Goal: Task Accomplishment & Management: Use online tool/utility

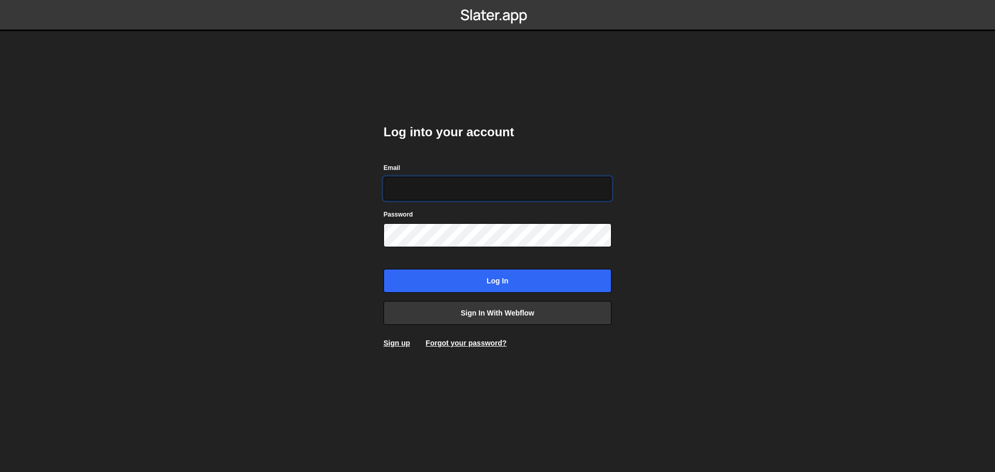
type input "alexandre@mekaa.co"
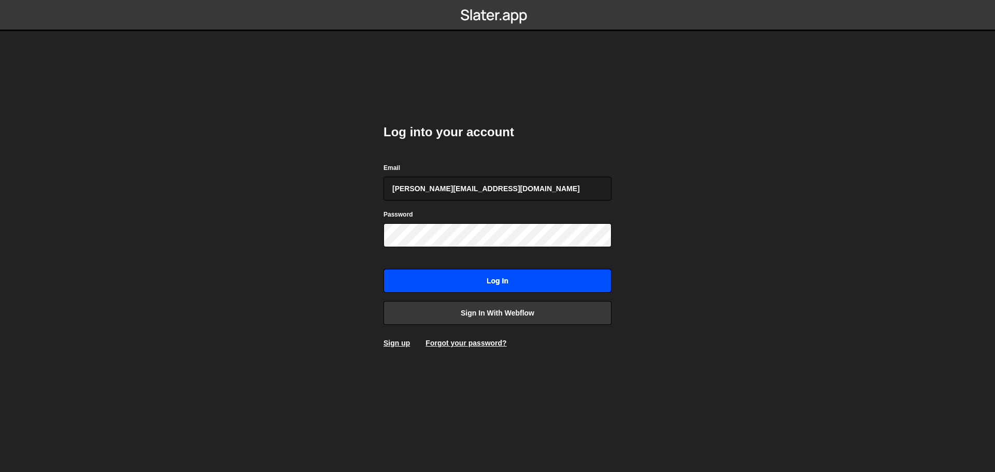
click at [524, 282] on input "Log in" at bounding box center [497, 281] width 228 height 24
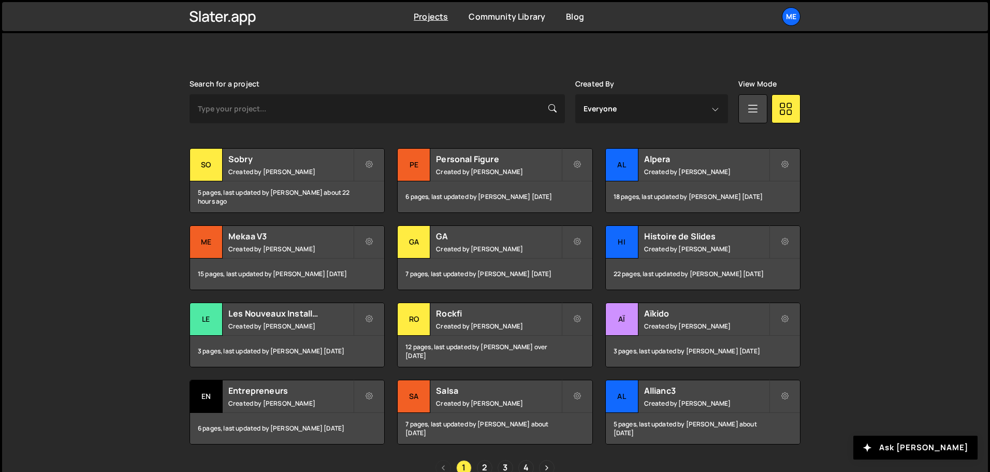
scroll to position [311, 0]
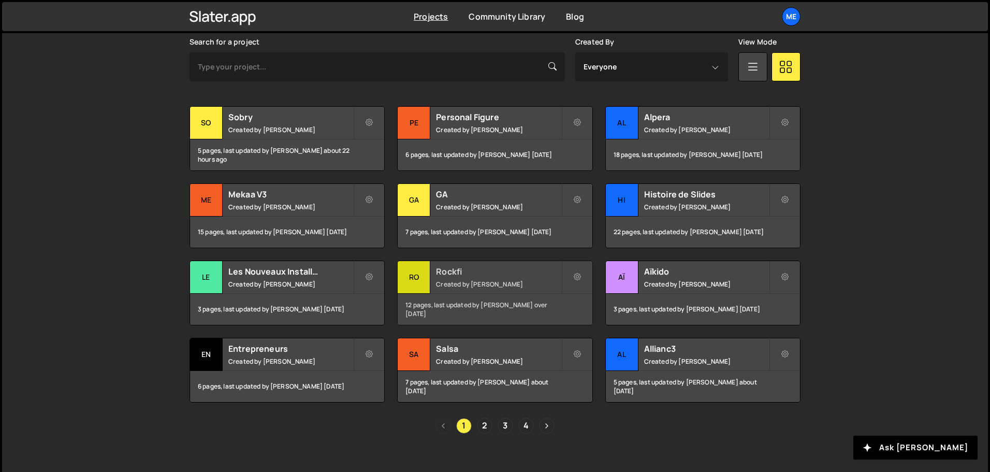
click at [468, 295] on div "12 pages, last updated by Alex Teillet over 1 year ago" at bounding box center [495, 309] width 194 height 31
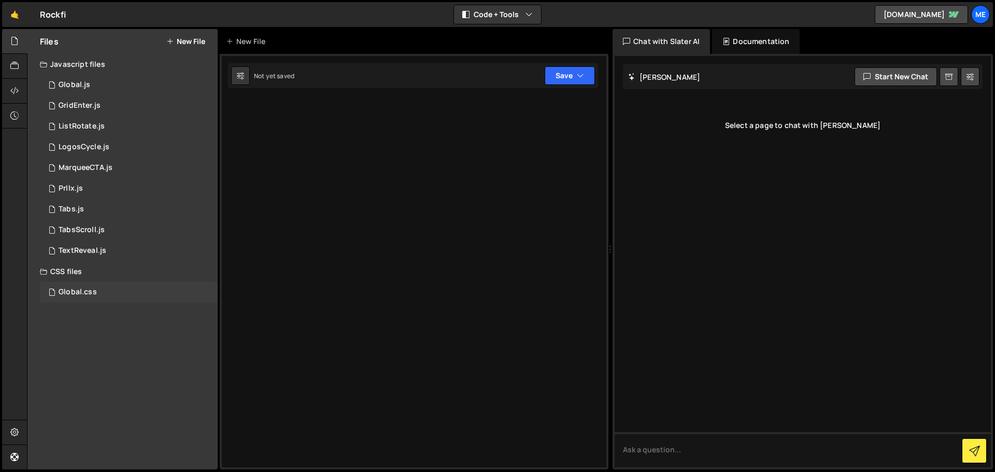
click at [76, 293] on div "Global.css" at bounding box center [78, 292] width 38 height 9
click at [130, 290] on div "Global.css 0" at bounding box center [129, 292] width 178 height 21
click at [94, 81] on div "1 Global.js 0" at bounding box center [129, 85] width 178 height 21
click at [86, 87] on div "Global.js" at bounding box center [75, 84] width 32 height 9
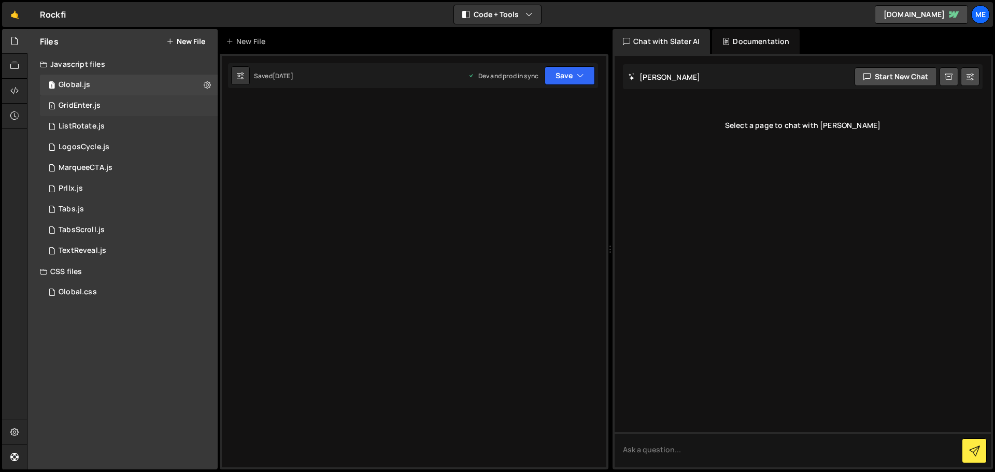
click at [91, 102] on div "GridEnter.js" at bounding box center [80, 105] width 42 height 9
click at [104, 122] on div "1 ListRotate.js 0" at bounding box center [129, 126] width 178 height 21
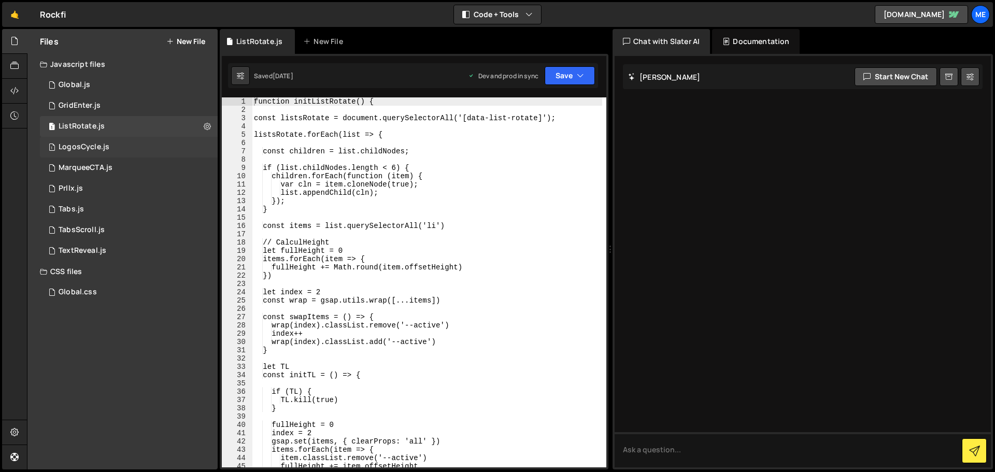
click at [107, 141] on div "1 LogosCycle.js 0" at bounding box center [129, 147] width 178 height 21
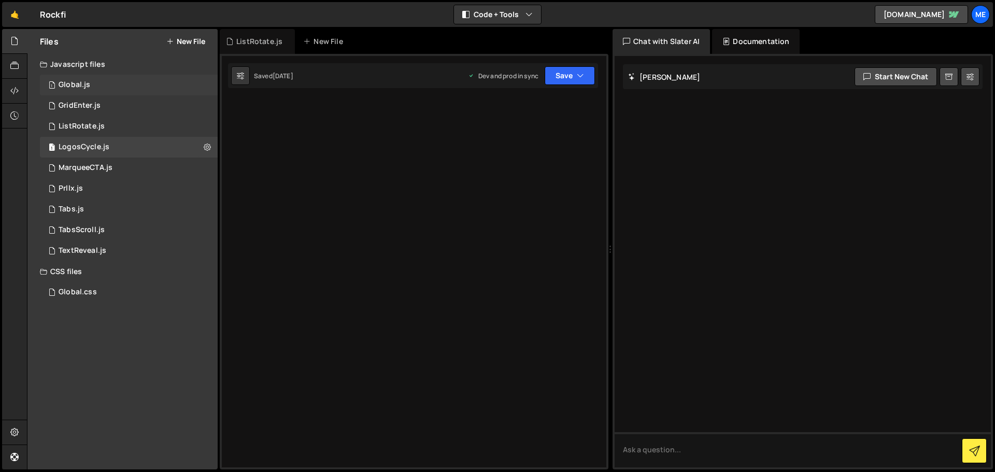
click at [97, 87] on div "1 Global.js 0" at bounding box center [129, 85] width 178 height 21
click at [131, 105] on div "1 GridEnter.js 0" at bounding box center [129, 105] width 178 height 21
click at [127, 125] on div "1 ListRotate.js 0" at bounding box center [129, 126] width 178 height 21
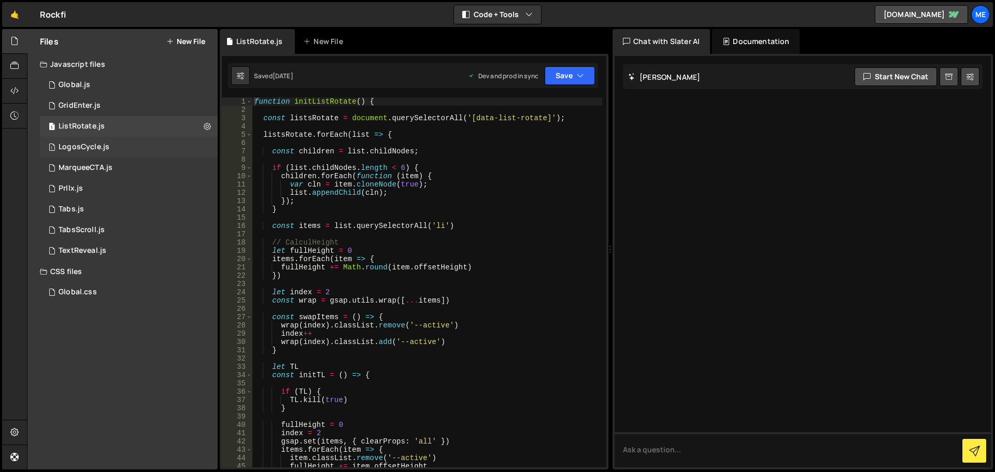
click at [126, 138] on div "1 LogosCycle.js 0" at bounding box center [129, 147] width 178 height 21
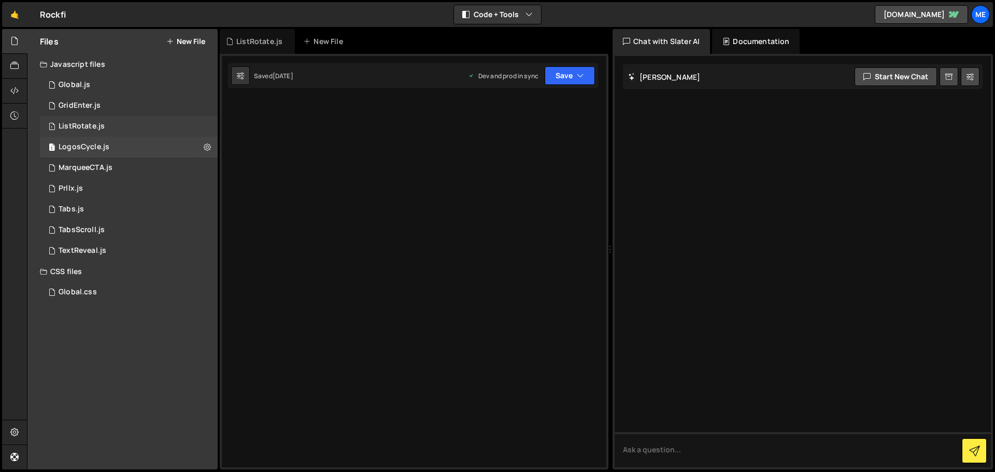
click at [125, 121] on div "1 ListRotate.js 0" at bounding box center [129, 126] width 178 height 21
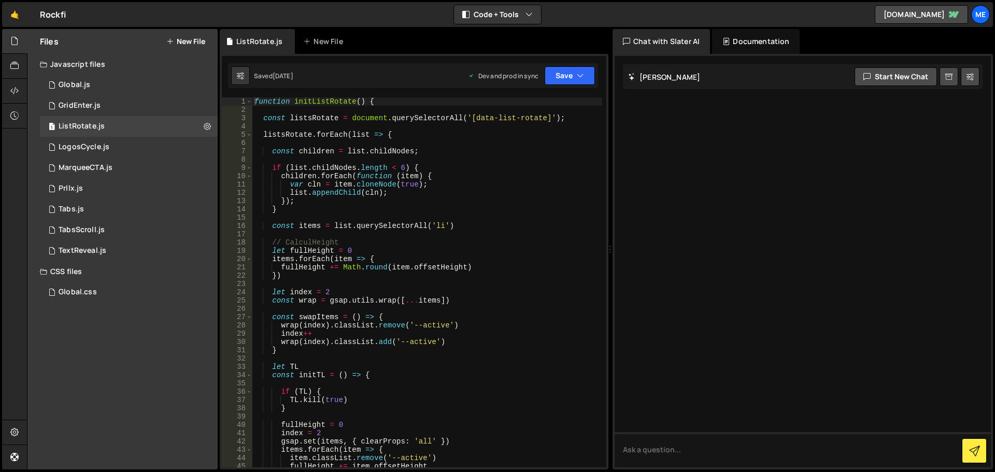
scroll to position [681, 0]
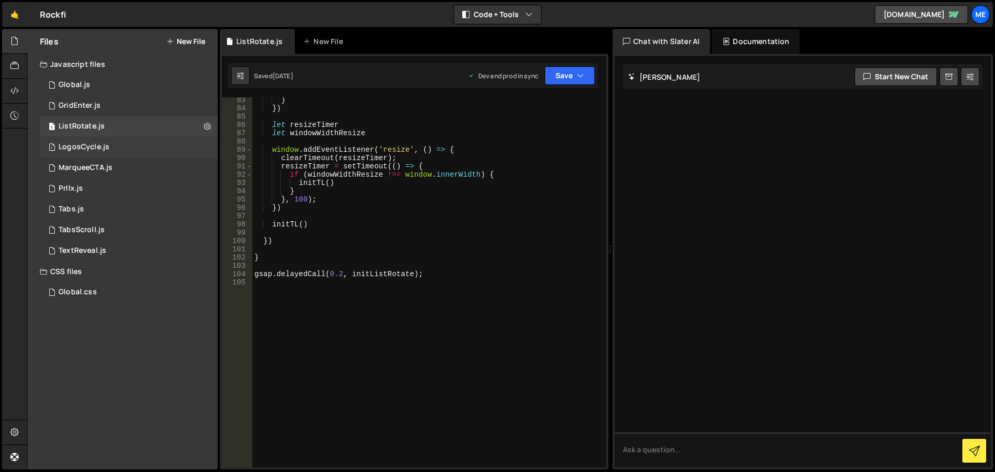
click at [122, 150] on div "1 LogosCycle.js 0" at bounding box center [129, 147] width 178 height 21
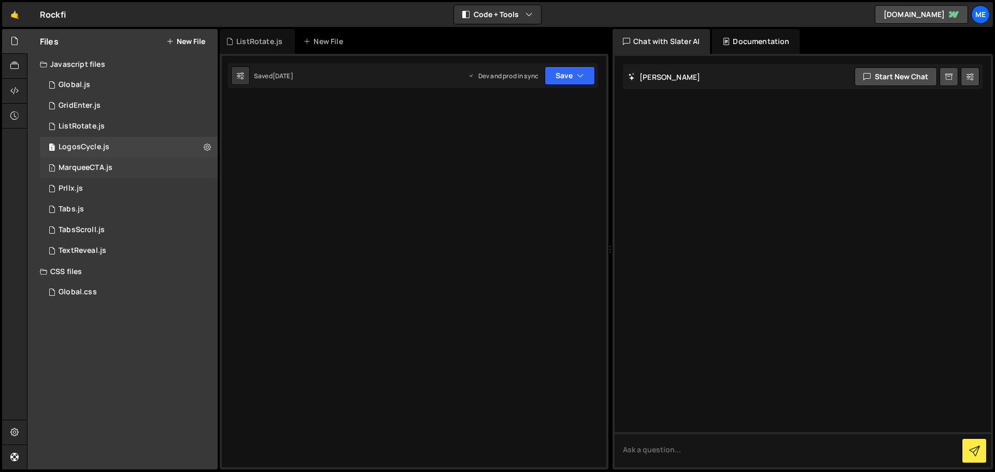
click at [73, 178] on div "1 MarqueeCTA.js 0" at bounding box center [129, 167] width 178 height 21
click at [76, 187] on div "Prllx.js" at bounding box center [71, 188] width 24 height 9
click at [81, 207] on div "Tabs.js" at bounding box center [71, 209] width 25 height 9
click at [90, 230] on div "TabsScroll.js" at bounding box center [82, 229] width 46 height 9
click at [98, 253] on div "TextReveal.js" at bounding box center [83, 250] width 48 height 9
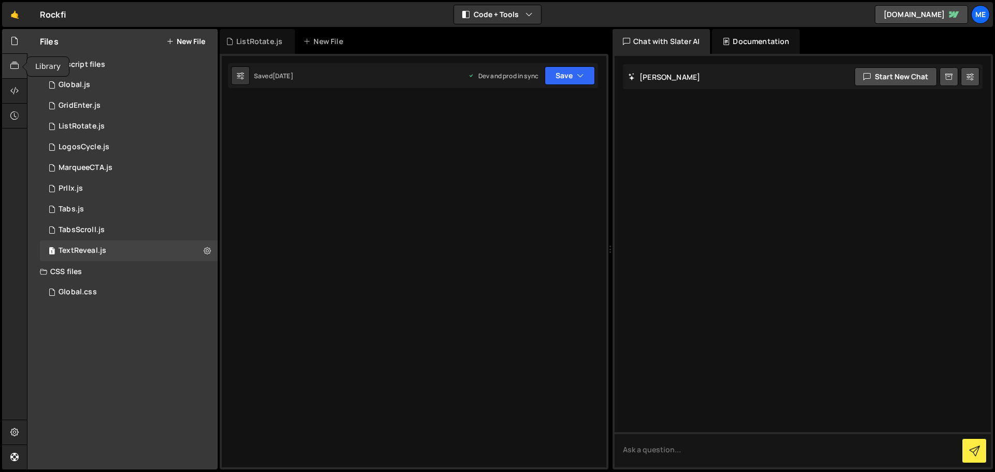
click at [16, 74] on div at bounding box center [14, 66] width 25 height 25
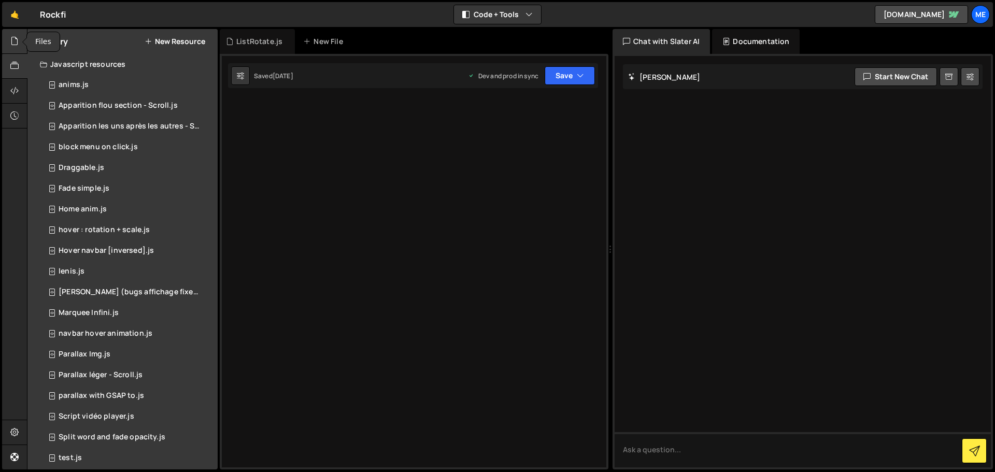
click at [13, 30] on div at bounding box center [14, 41] width 25 height 25
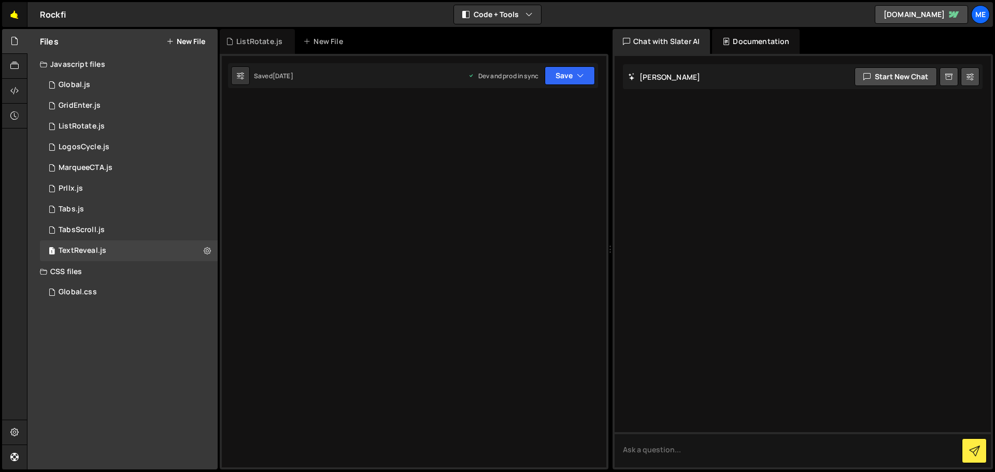
click at [16, 11] on link "🤙" at bounding box center [14, 14] width 25 height 25
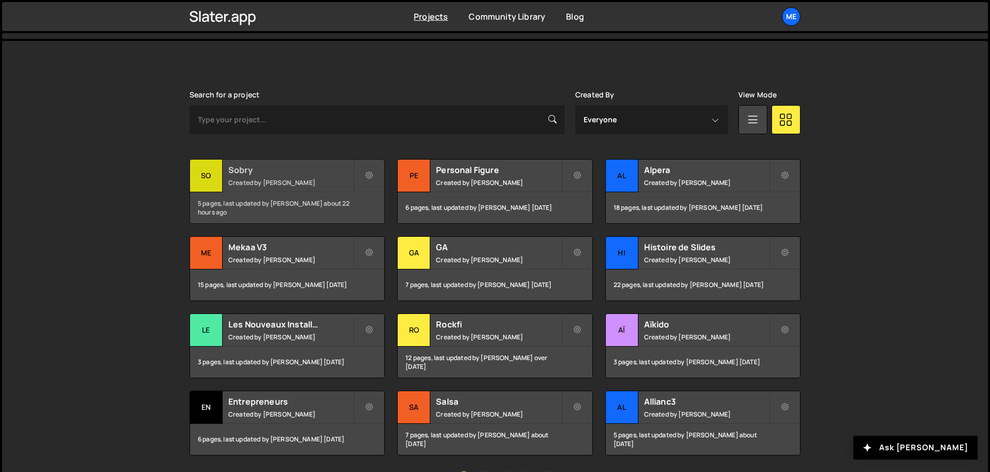
scroll to position [13, 0]
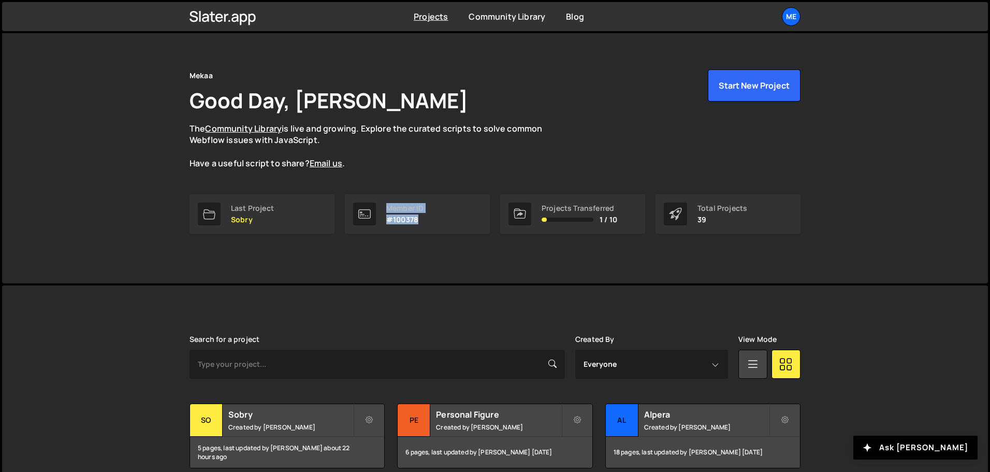
drag, startPoint x: 423, startPoint y: 217, endPoint x: 378, endPoint y: 220, distance: 44.6
click at [375, 220] on div "Member ID #100378" at bounding box center [417, 213] width 145 height 39
click at [415, 232] on div "Member ID #100378" at bounding box center [417, 213] width 145 height 39
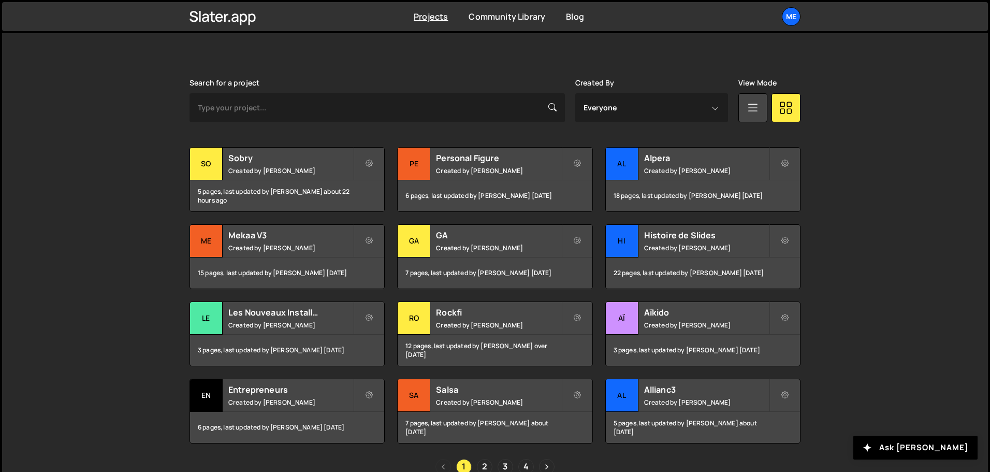
scroll to position [272, 0]
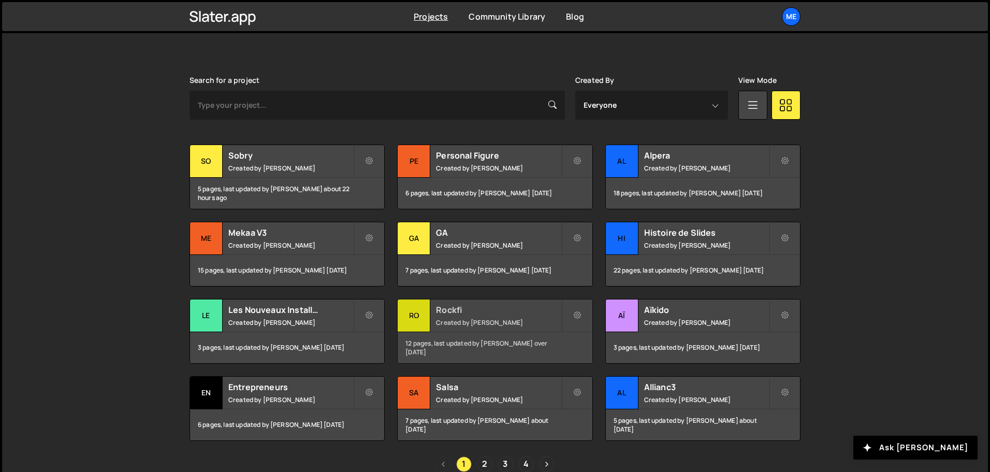
click at [519, 320] on small "Created by Alex Teillet" at bounding box center [498, 322] width 125 height 9
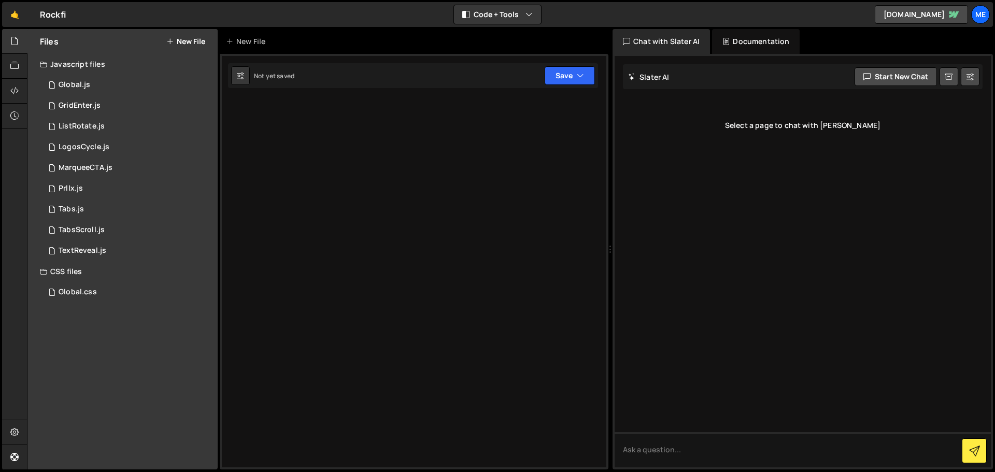
click at [141, 74] on div "Javascript files" at bounding box center [122, 64] width 190 height 21
click at [135, 60] on div "Javascript files" at bounding box center [122, 64] width 190 height 21
click at [120, 84] on div "1 Global.js 0" at bounding box center [130, 85] width 181 height 21
click at [120, 99] on div "1 GridEnter.js 0" at bounding box center [130, 105] width 181 height 21
click at [120, 126] on div "1 ListRotate.js 0" at bounding box center [130, 126] width 181 height 21
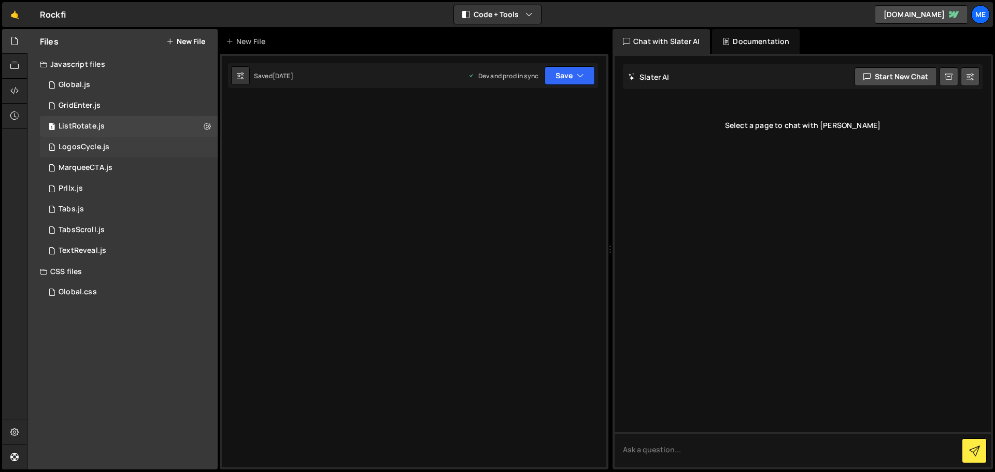
click at [119, 153] on div "1 LogosCycle.js 0" at bounding box center [130, 147] width 181 height 21
drag, startPoint x: 119, startPoint y: 168, endPoint x: 114, endPoint y: 184, distance: 17.1
click at [119, 169] on div "1 MarqueeCTA.js 0" at bounding box center [130, 167] width 181 height 21
click at [114, 190] on div "1 Prllx.js 0" at bounding box center [130, 188] width 181 height 21
click at [111, 211] on div "1 Tabs.js 0" at bounding box center [130, 209] width 181 height 21
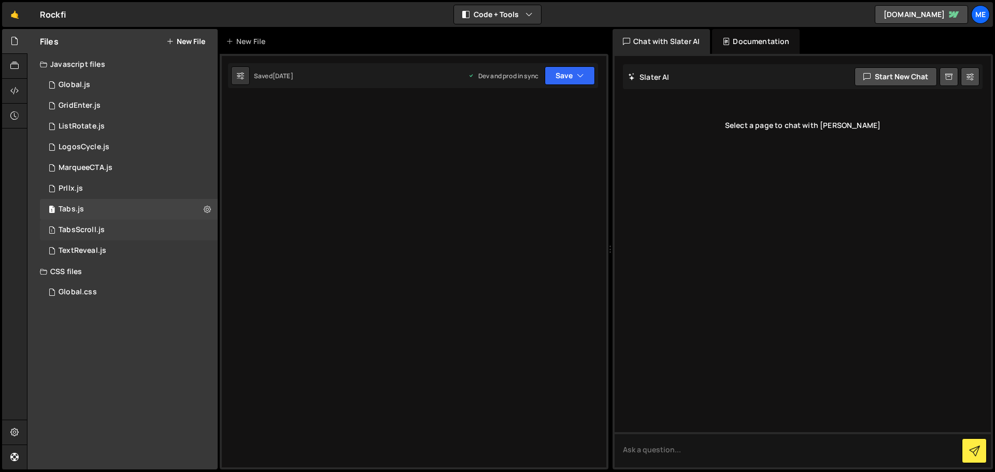
click at [108, 235] on div "1 TabsScroll.js 0" at bounding box center [130, 230] width 181 height 21
click at [107, 249] on div "1 TextReveal.js 0" at bounding box center [130, 250] width 181 height 21
click at [101, 102] on div "1 GridEnter.js 0" at bounding box center [130, 105] width 181 height 21
click at [95, 85] on div "1 Global.js 0" at bounding box center [130, 85] width 181 height 21
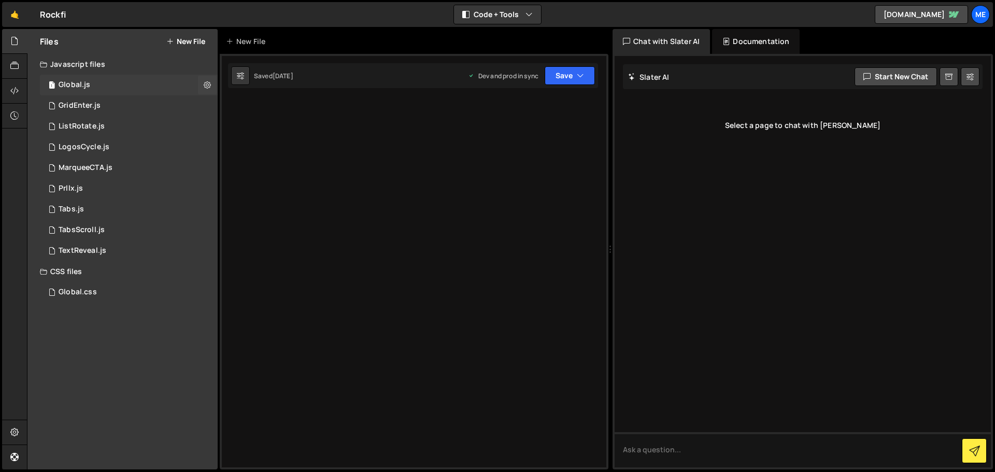
click at [95, 85] on div "1 Global.js 0" at bounding box center [130, 85] width 181 height 21
click at [213, 87] on button at bounding box center [207, 85] width 19 height 19
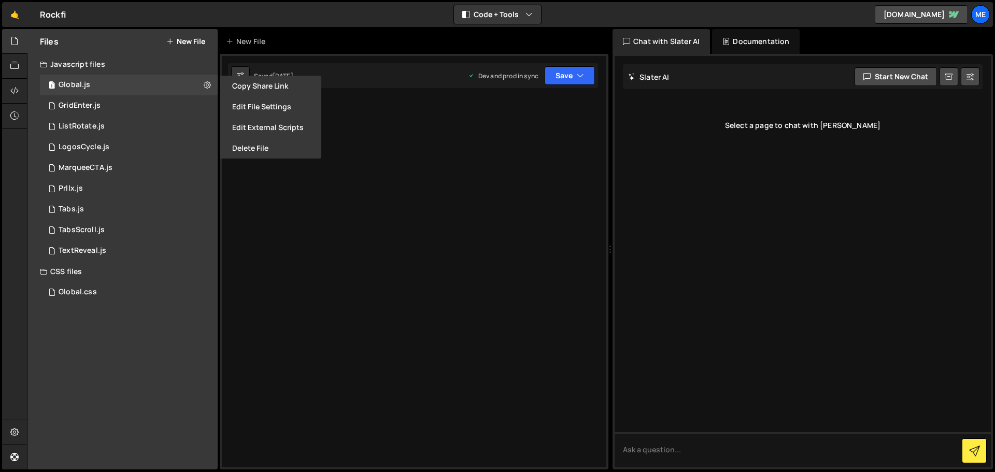
click at [279, 200] on div at bounding box center [414, 261] width 389 height 415
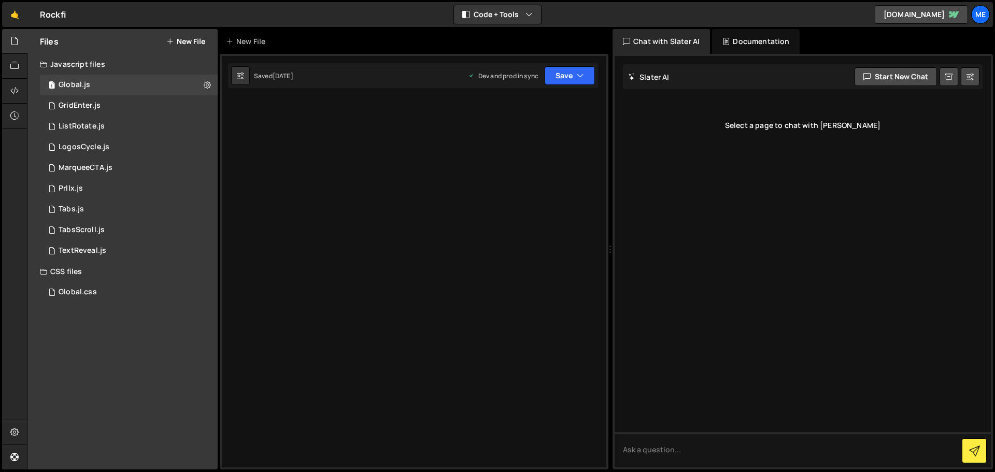
click at [502, 79] on div "Dev and prod in sync" at bounding box center [503, 75] width 70 height 9
click at [388, 171] on div at bounding box center [414, 261] width 389 height 415
click at [787, 125] on div at bounding box center [802, 261] width 376 height 411
click at [746, 30] on div "Documentation" at bounding box center [756, 41] width 88 height 25
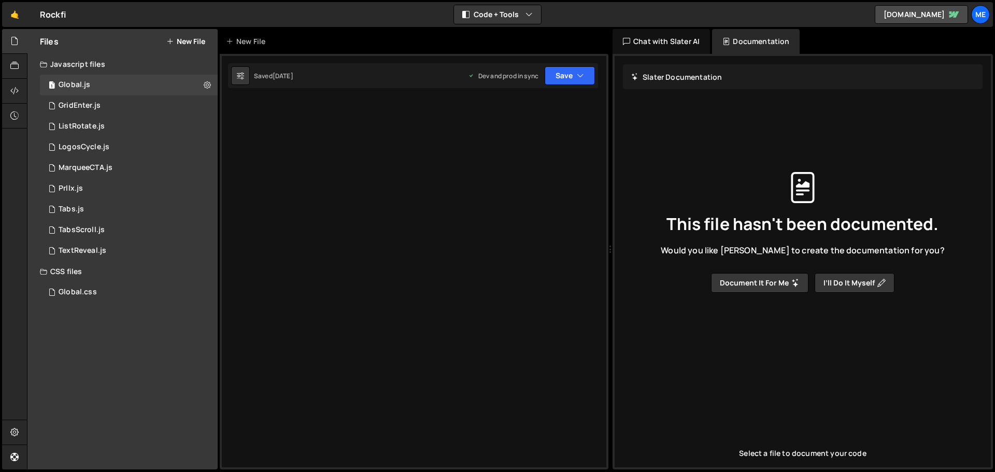
click at [684, 31] on div "Chat with Slater AI" at bounding box center [660, 41] width 97 height 25
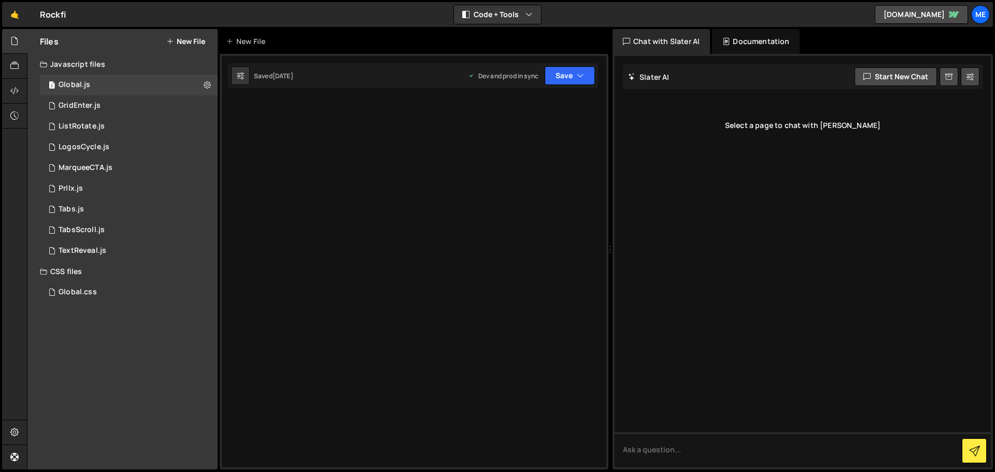
drag, startPoint x: 799, startPoint y: 131, endPoint x: 842, endPoint y: 143, distance: 44.8
click at [829, 136] on div at bounding box center [802, 261] width 376 height 411
click at [367, 233] on div at bounding box center [414, 261] width 389 height 415
click at [92, 84] on div "1 Global.js 0" at bounding box center [130, 85] width 181 height 21
click at [92, 104] on div "GridEnter.js" at bounding box center [80, 105] width 42 height 9
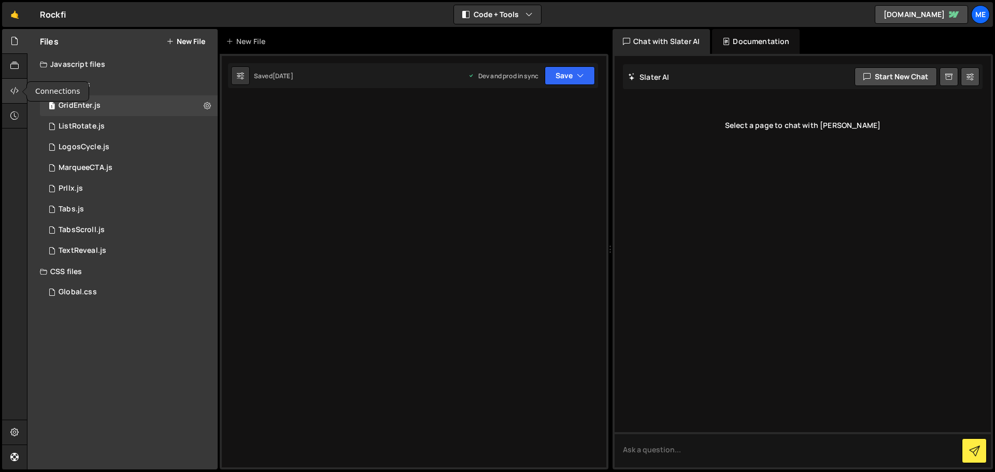
click at [9, 91] on div at bounding box center [14, 91] width 25 height 25
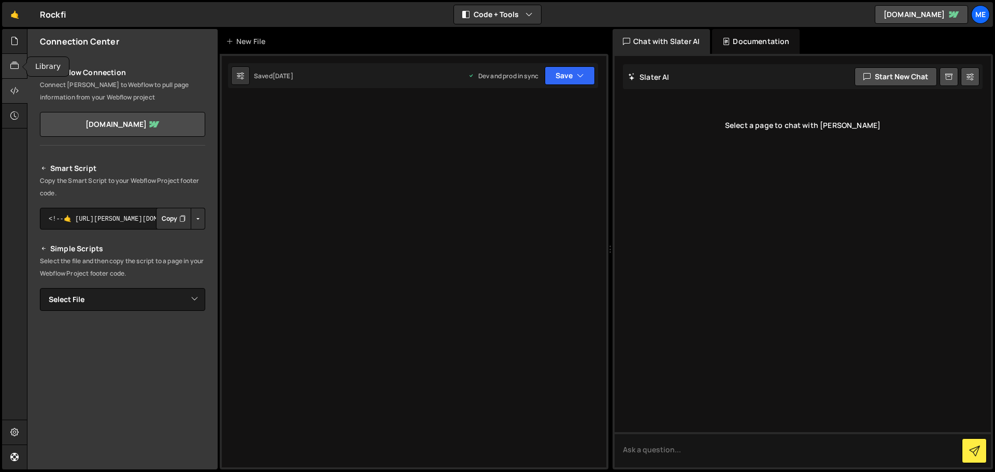
click at [15, 61] on icon at bounding box center [14, 65] width 8 height 11
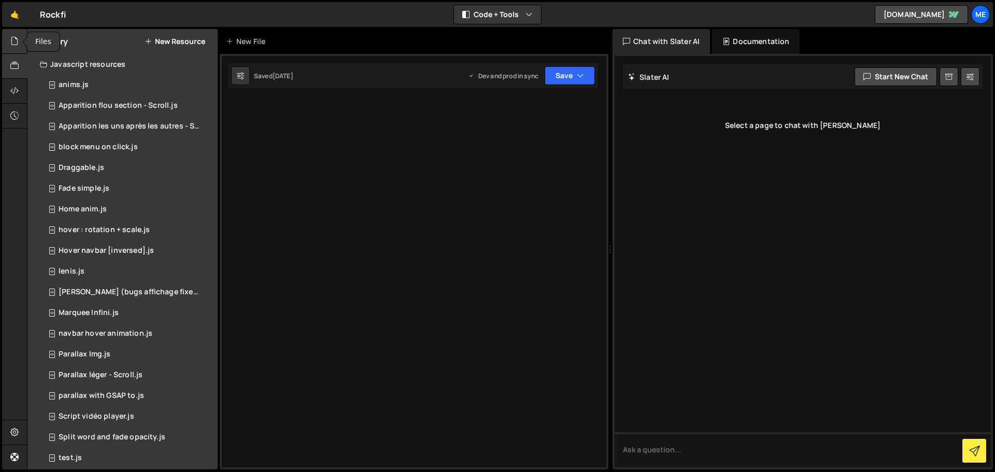
click at [17, 41] on icon at bounding box center [14, 40] width 8 height 11
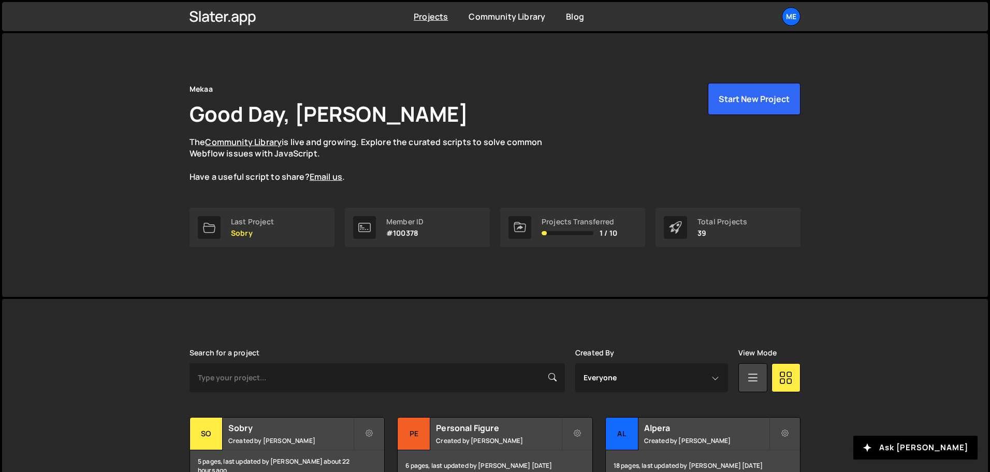
click at [14, 19] on div "Projects Community Library Blog Me Your current team is Mekaa Projects Your Tea…" at bounding box center [495, 16] width 986 height 29
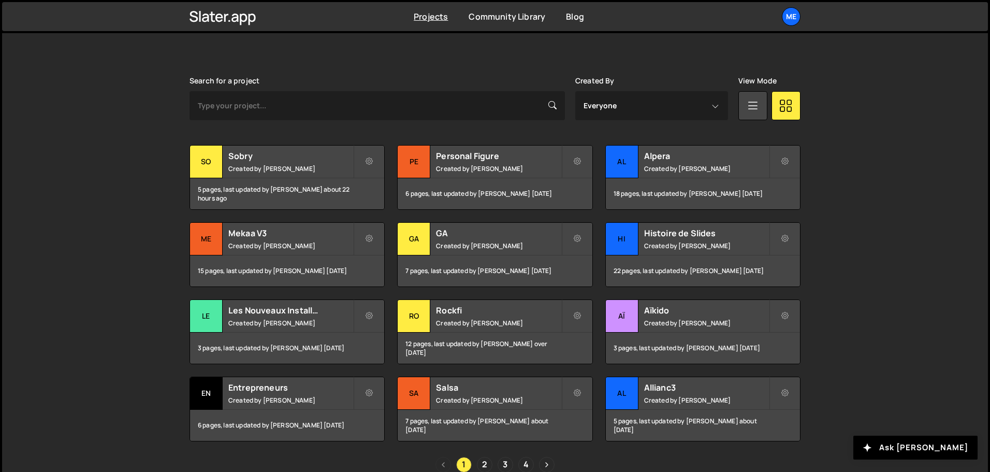
scroll to position [272, 0]
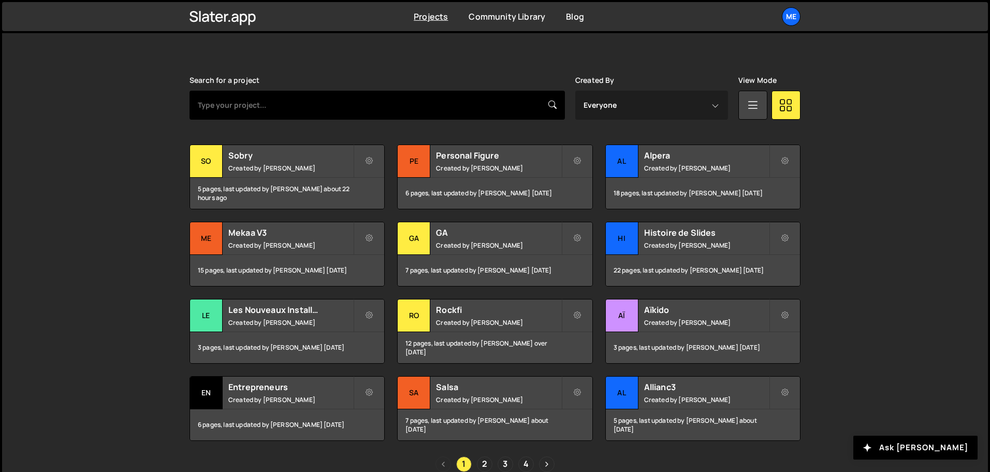
click at [289, 111] on input "text" at bounding box center [378, 105] width 376 height 29
type input "rock"
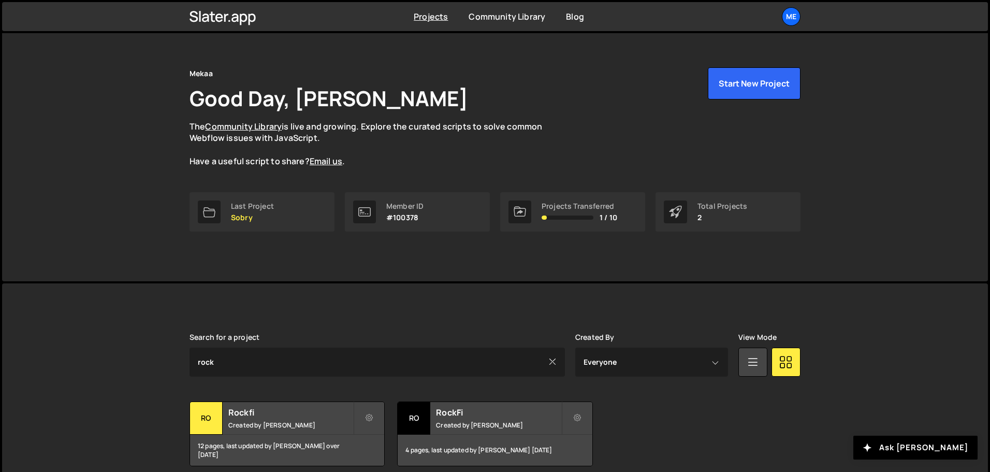
scroll to position [62, 0]
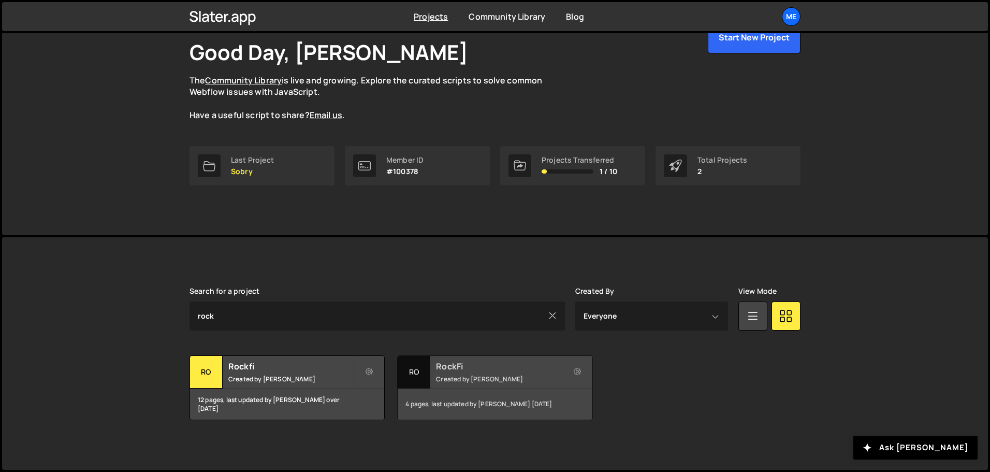
click at [491, 371] on h2 "RockFi" at bounding box center [498, 366] width 125 height 11
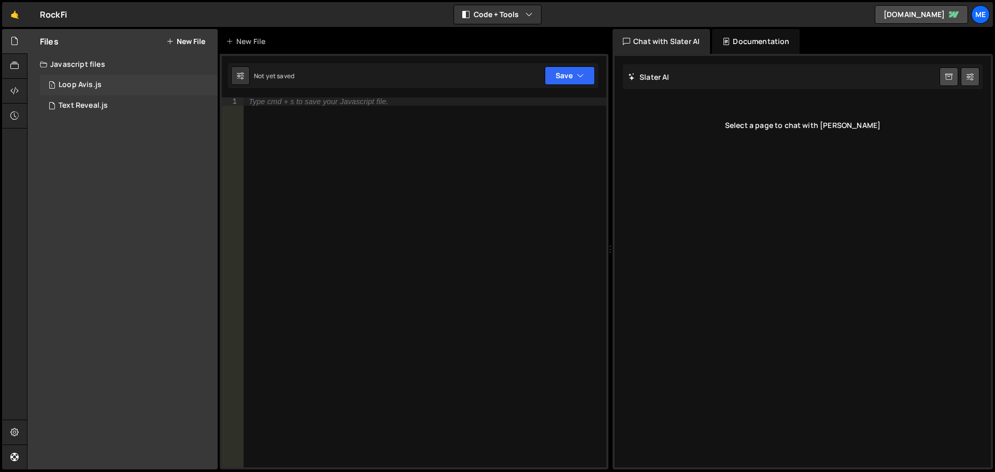
click at [94, 80] on div "1 Loop Avis.js 0" at bounding box center [129, 85] width 178 height 21
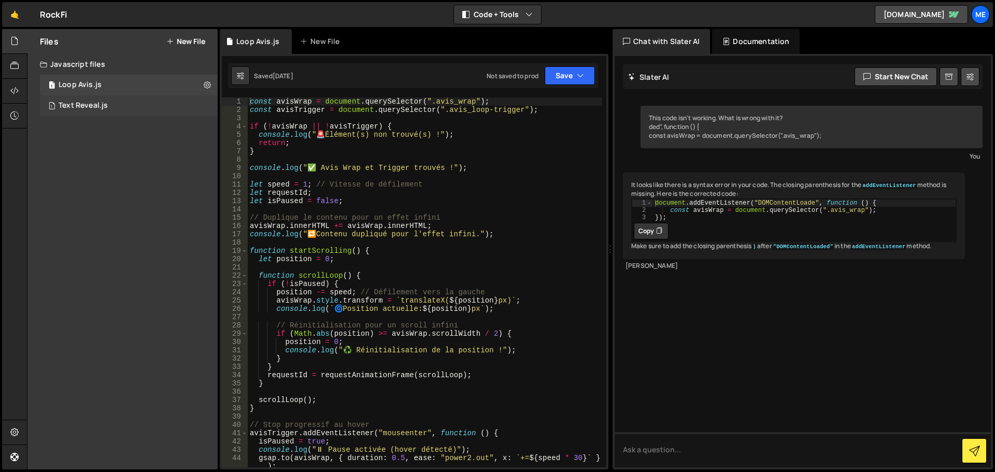
click at [136, 103] on div "1 Text Reveal.js 0" at bounding box center [129, 105] width 178 height 21
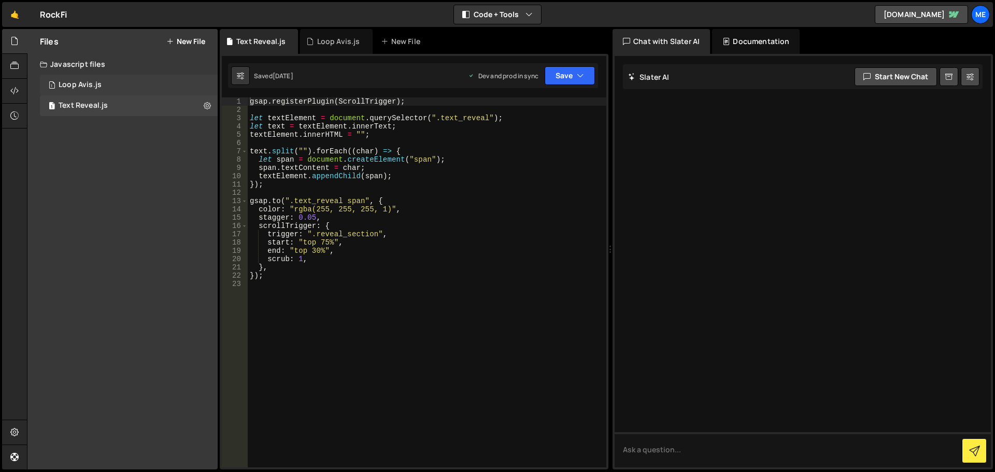
click at [88, 93] on div "1 Loop Avis.js 0" at bounding box center [129, 85] width 178 height 21
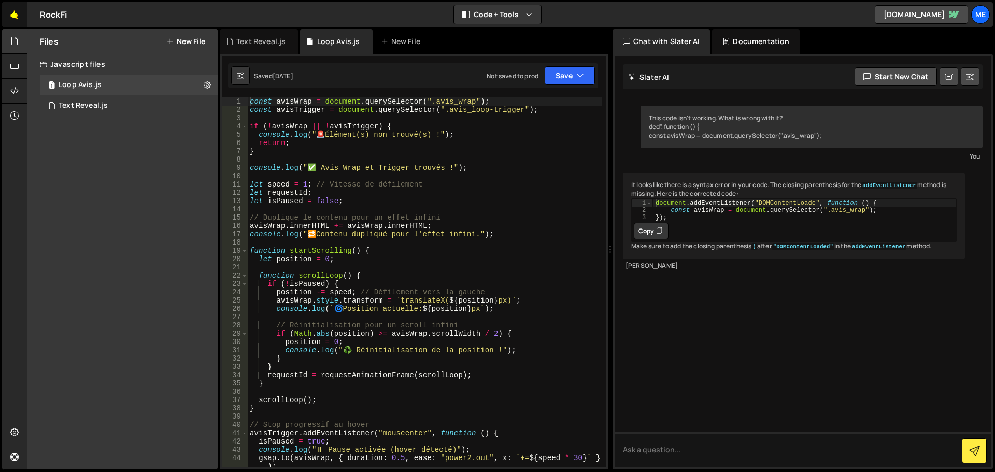
click at [6, 13] on link "🤙" at bounding box center [14, 14] width 25 height 25
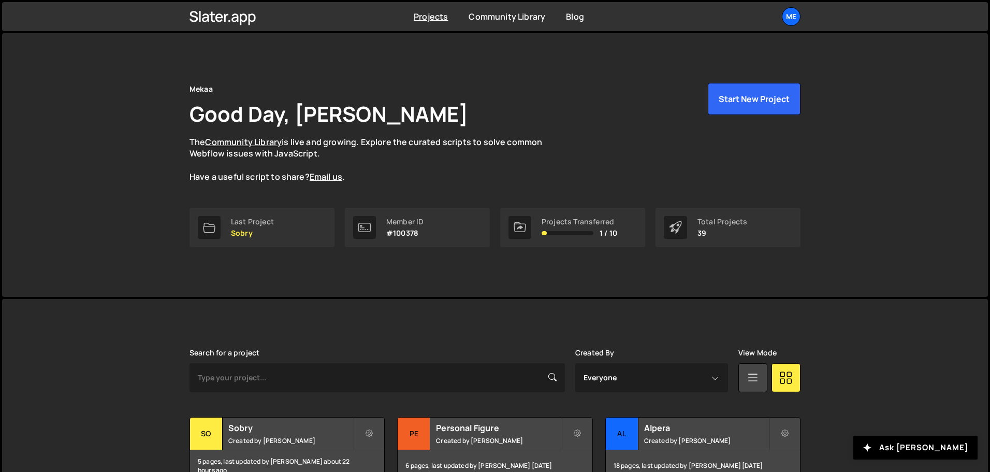
scroll to position [259, 0]
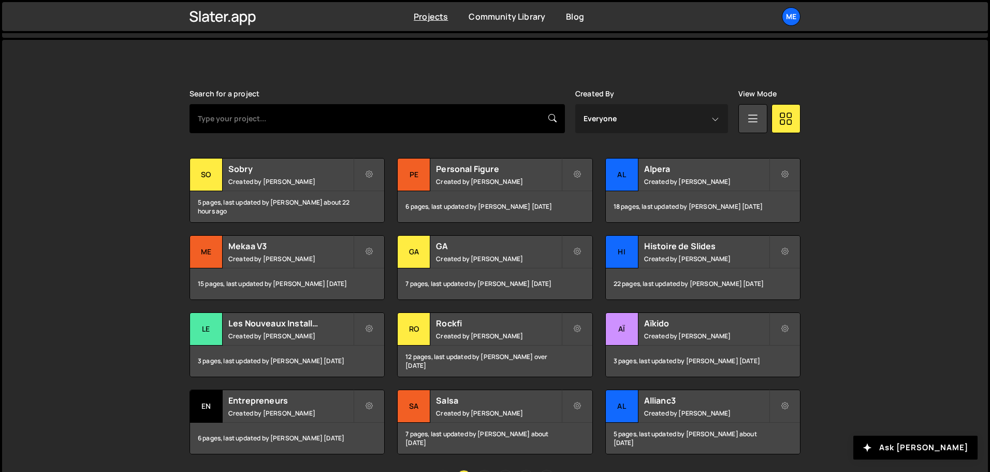
click at [301, 114] on input "text" at bounding box center [378, 118] width 376 height 29
type input "rockfi"
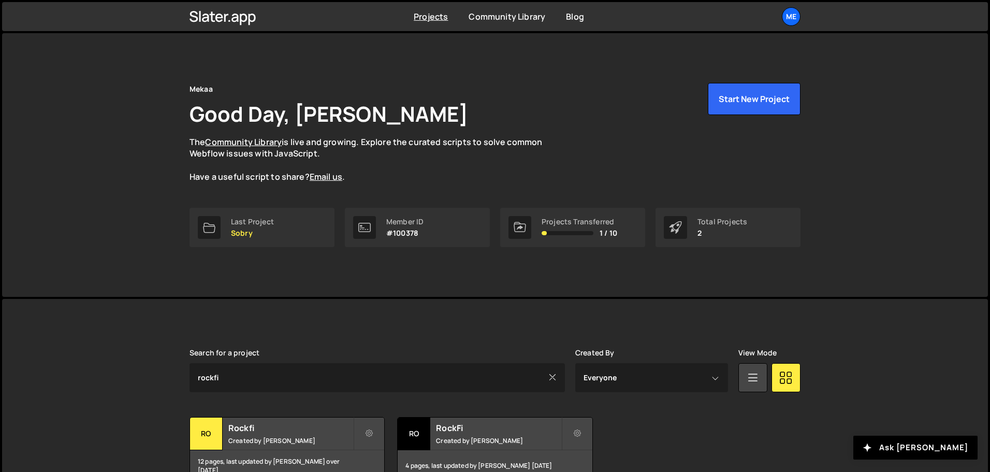
click at [290, 121] on h1 "Good Day, [PERSON_NAME]" at bounding box center [329, 113] width 279 height 28
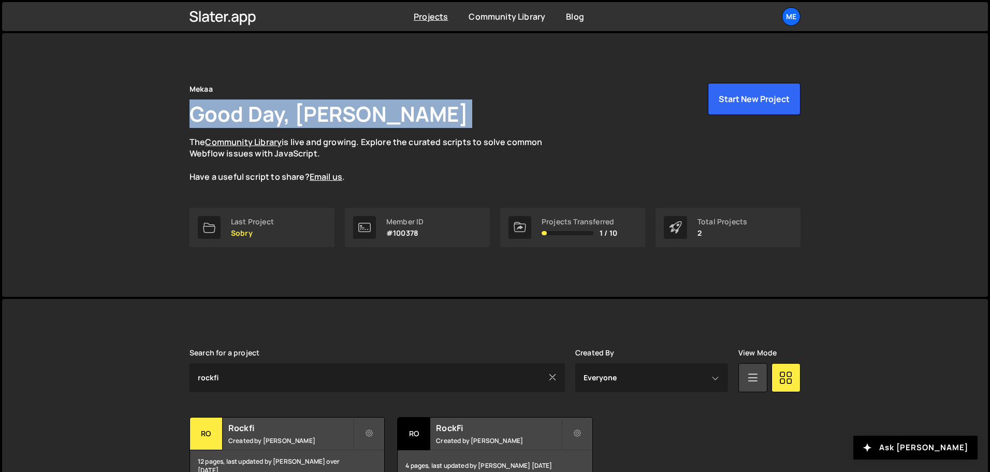
click at [290, 121] on h1 "Good Day, [PERSON_NAME]" at bounding box center [329, 113] width 279 height 28
click at [317, 120] on h1 "Good Day, [PERSON_NAME]" at bounding box center [329, 113] width 279 height 28
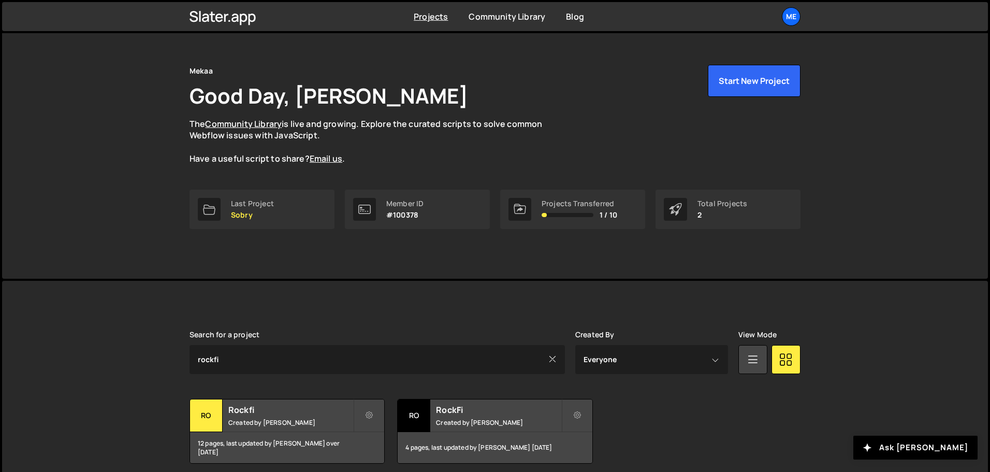
scroll to position [62, 0]
